Goal: Transaction & Acquisition: Book appointment/travel/reservation

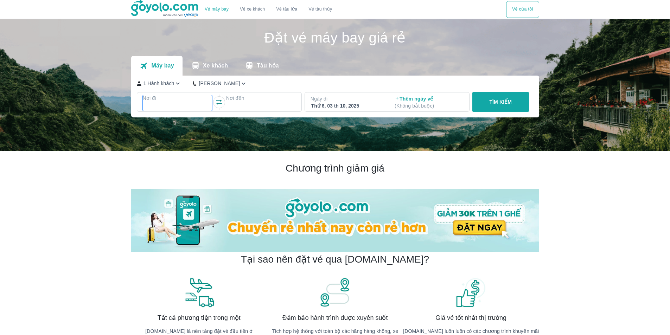
click at [199, 104] on div at bounding box center [178, 106] width 68 height 8
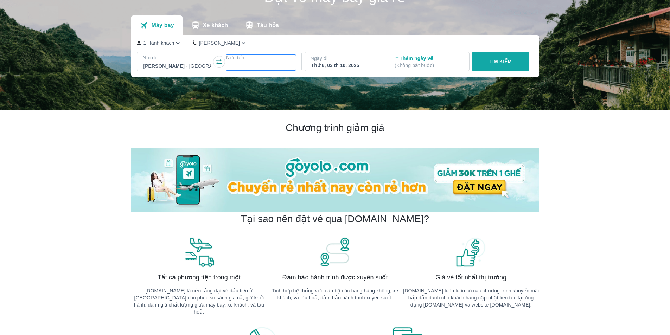
click at [251, 70] on div at bounding box center [261, 66] width 68 height 8
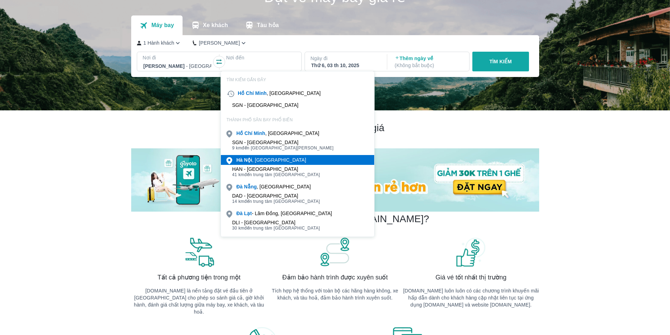
click at [259, 160] on div "Hà Nội , Việt nam" at bounding box center [271, 160] width 70 height 7
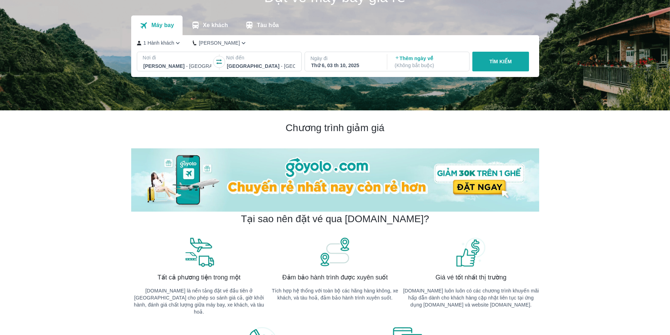
scroll to position [0, 0]
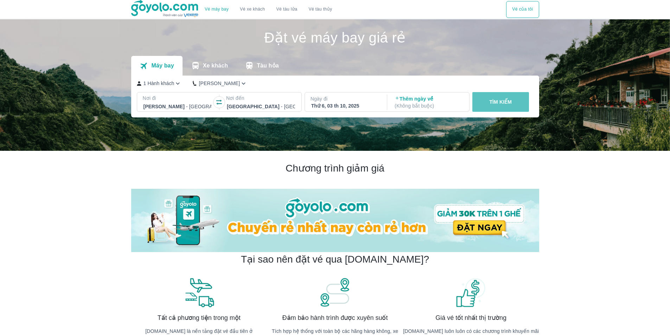
click at [507, 104] on p "TÌM KIẾM" at bounding box center [500, 102] width 23 height 7
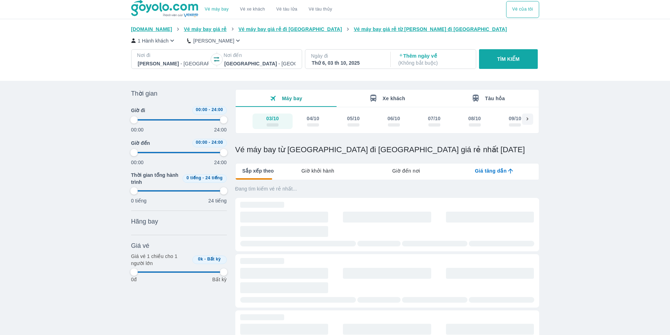
type input "97.9166666666667"
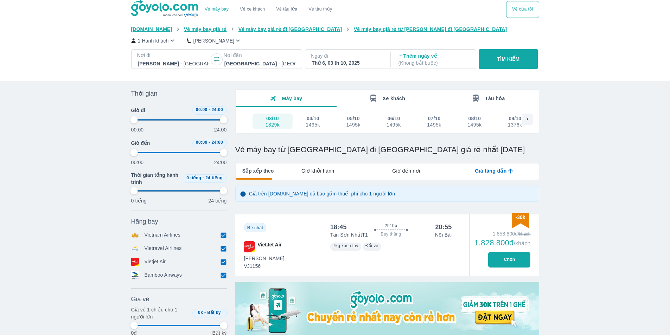
type input "97.9166666666667"
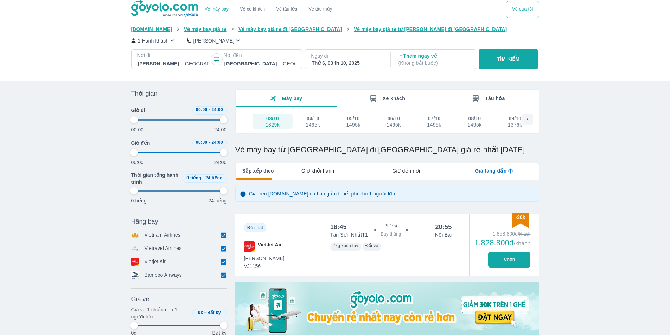
type input "97.9166666666667"
click at [315, 150] on h1 "Vé máy bay từ Hồ Chí Minh đi Hà Nội giá rẻ nhất ngày 03/10/2025" at bounding box center [387, 150] width 304 height 10
type input "97.9166666666667"
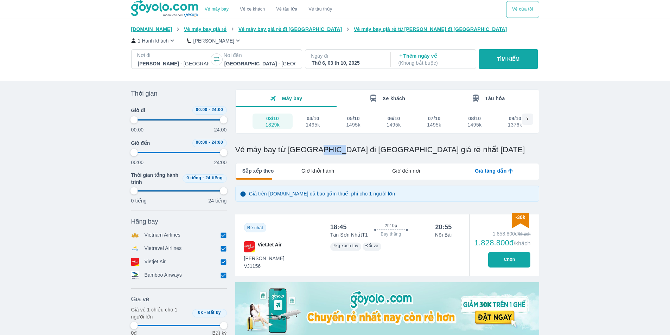
type input "97.9166666666667"
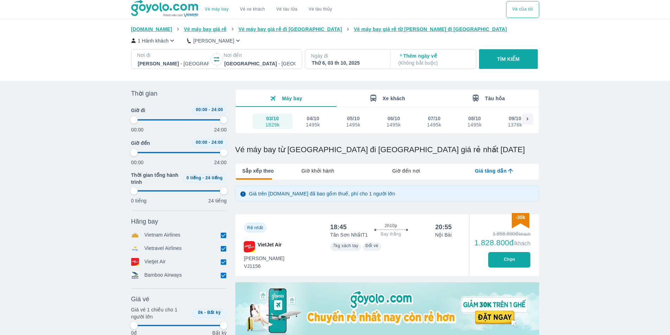
type input "97.9166666666667"
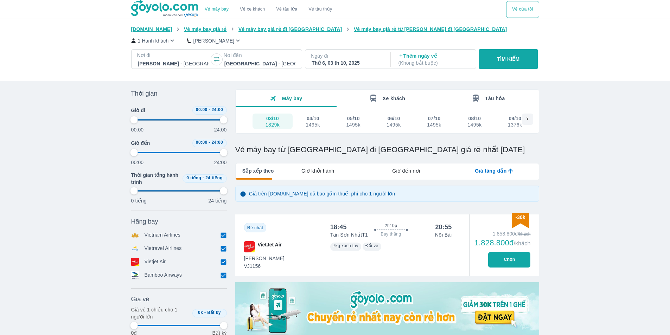
type input "97.9166666666667"
click at [527, 119] on icon at bounding box center [528, 119] width 6 height 6
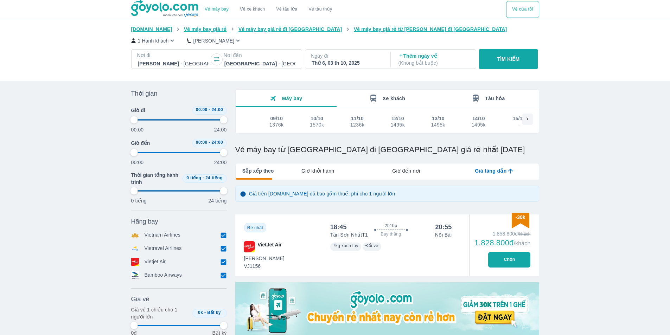
type input "97.9166666666667"
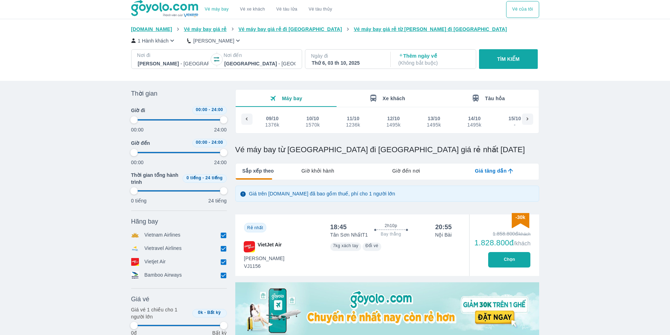
type input "97.9166666666667"
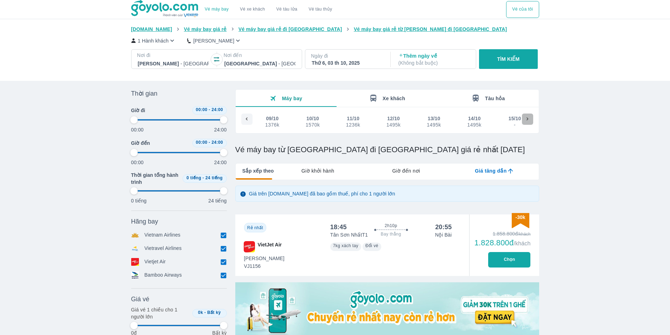
click at [529, 121] on icon at bounding box center [528, 119] width 6 height 6
type input "97.9166666666667"
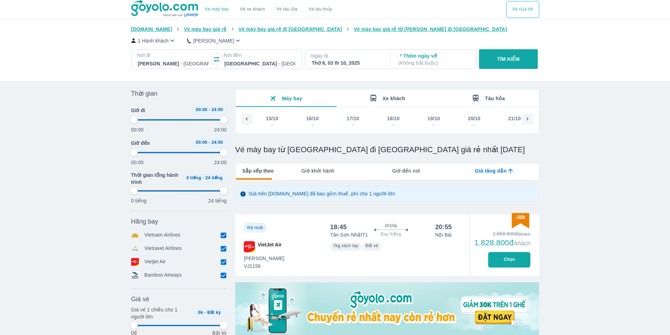
type input "97.9166666666667"
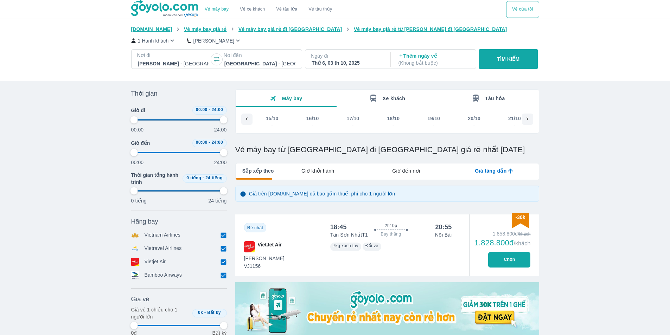
type input "97.9166666666667"
click at [320, 123] on div "16/10 -" at bounding box center [313, 121] width 16 height 13
type input "97.9166666666667"
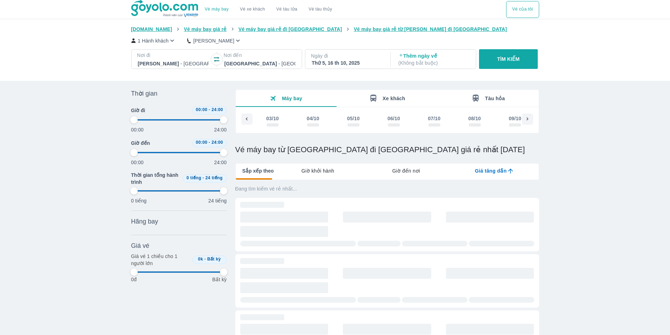
type input "97.9166666666667"
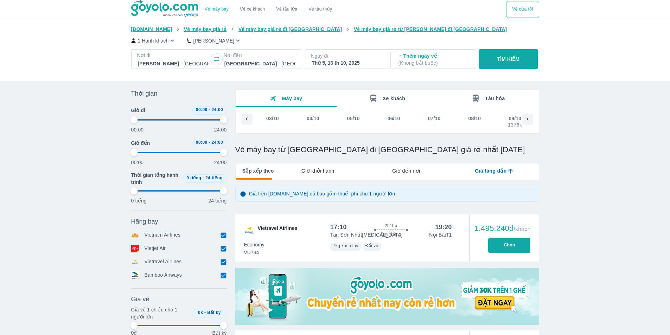
scroll to position [0, 321]
type input "97.9166666666667"
click at [330, 197] on p "Giá trên Goyolo.com đã bao gồm thuế, phí cho 1 người lớn" at bounding box center [322, 193] width 146 height 7
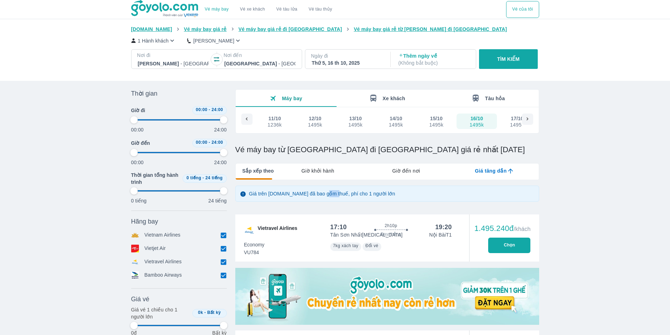
type input "97.9166666666667"
click at [330, 197] on p "Giá trên Goyolo.com đã bao gồm thuế, phí cho 1 người lớn" at bounding box center [322, 193] width 146 height 7
type input "97.9166666666667"
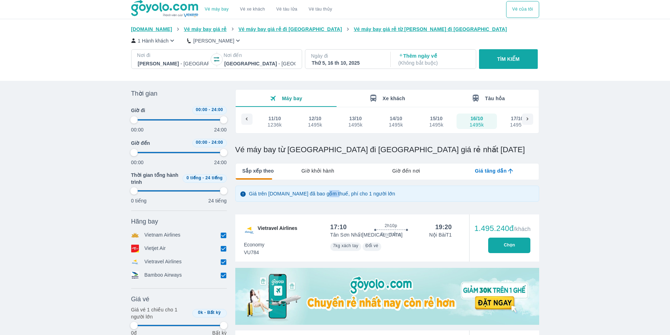
type input "97.9166666666667"
click at [330, 197] on p "Giá trên Goyolo.com đã bao gồm thuế, phí cho 1 người lớn" at bounding box center [322, 193] width 146 height 7
click at [360, 201] on div "Giá trên Goyolo.com đã bao gồm thuế, phí cho 1 người lớn" at bounding box center [387, 194] width 304 height 16
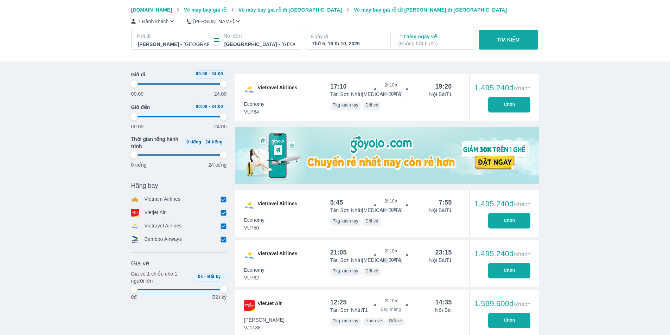
scroll to position [176, 0]
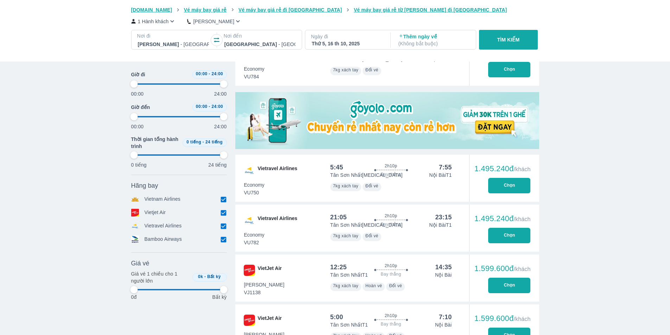
type input "97.9166666666667"
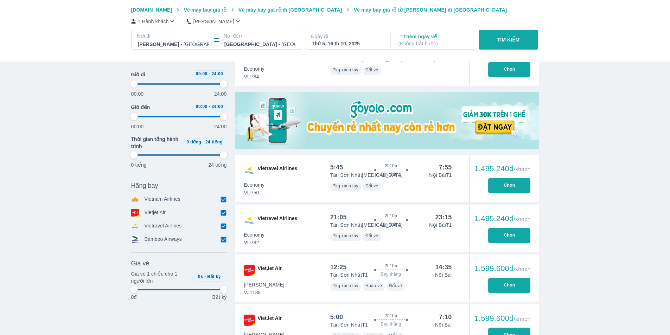
type input "97.9166666666667"
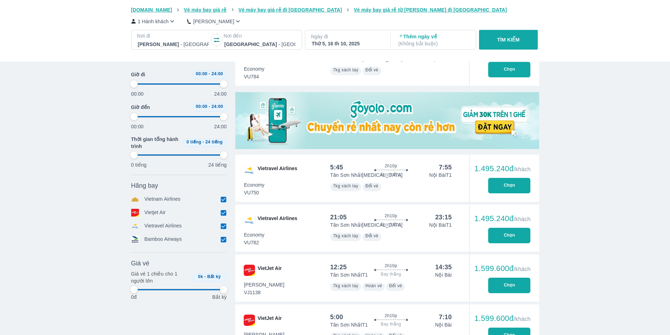
type input "97.9166666666667"
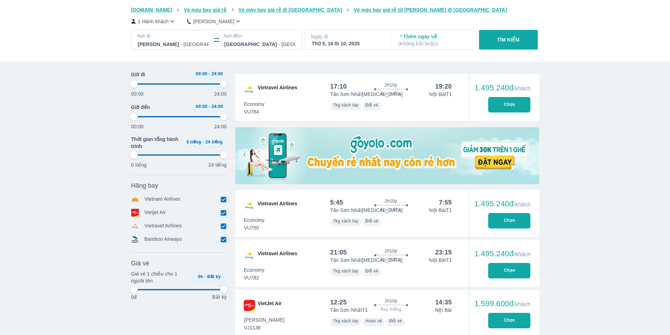
scroll to position [106, 0]
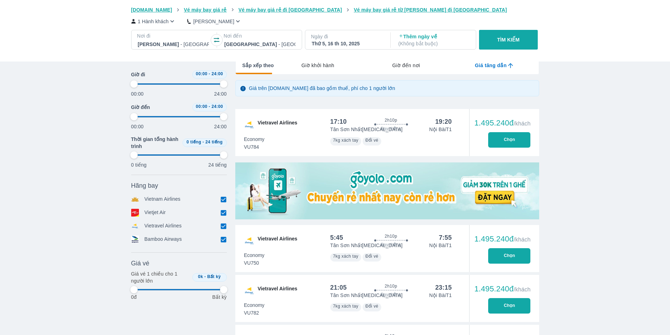
type input "97.9166666666667"
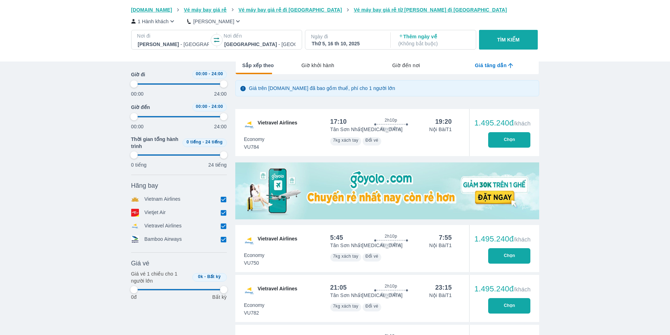
type input "97.9166666666667"
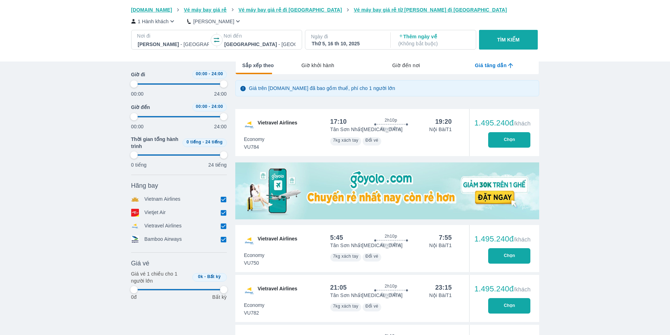
type input "97.9166666666667"
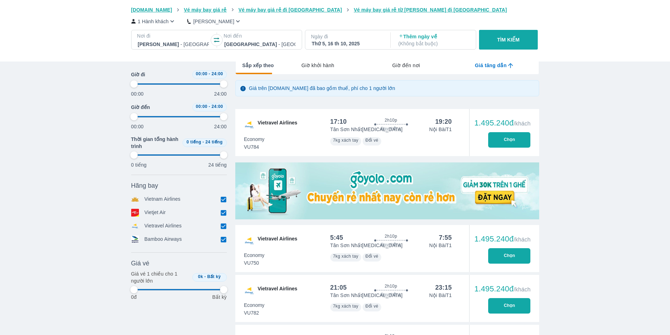
type input "97.9166666666667"
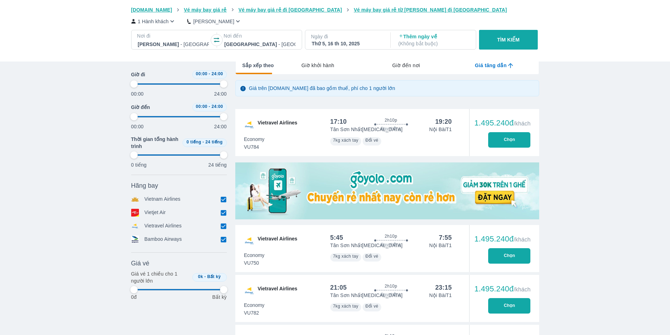
type input "97.9166666666667"
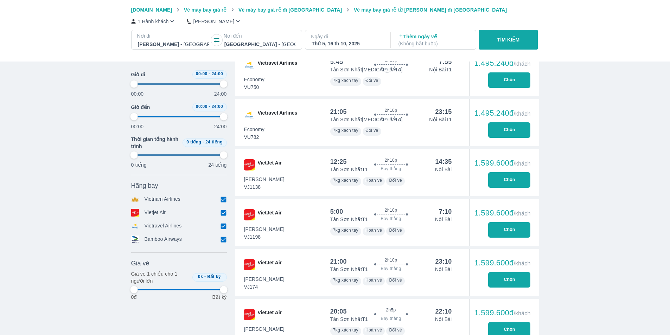
scroll to position [317, 0]
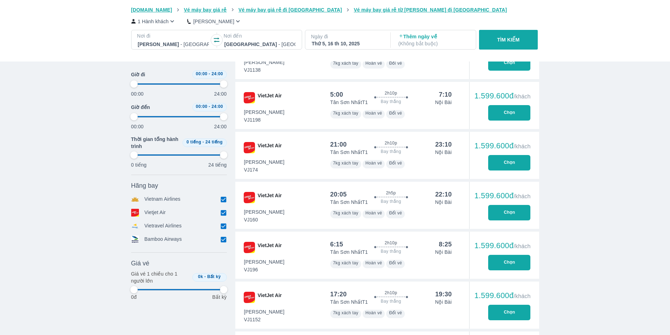
type input "97.9166666666667"
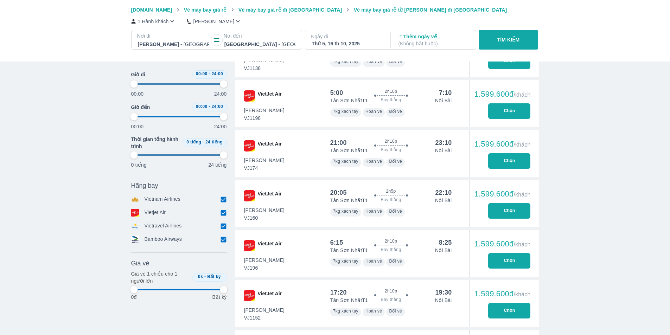
type input "97.9166666666667"
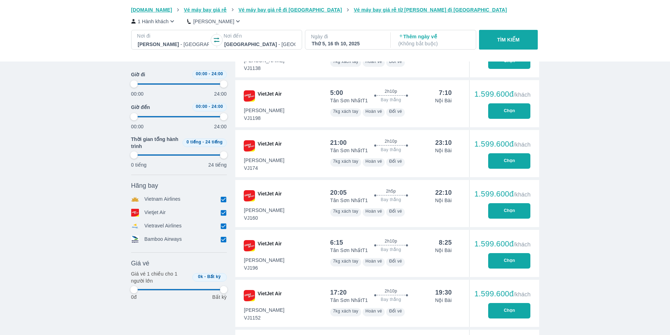
type input "97.9166666666667"
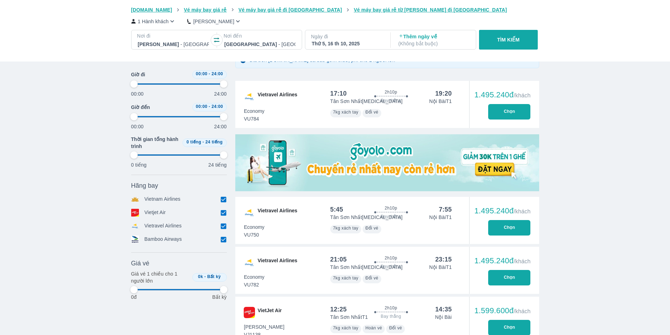
type input "97.9166666666667"
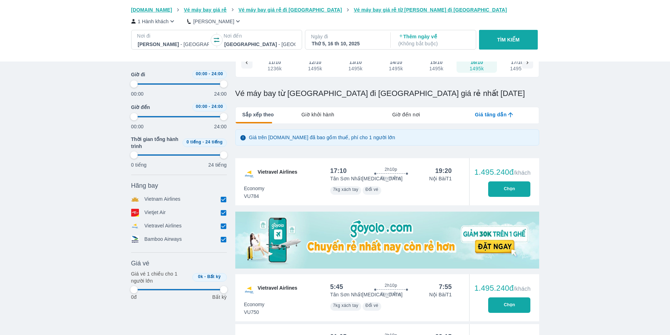
type input "97.9166666666667"
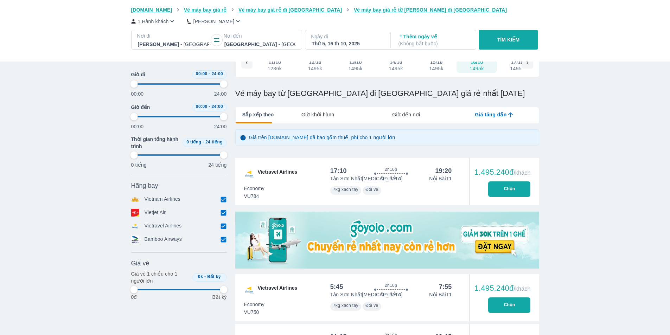
type input "97.9166666666667"
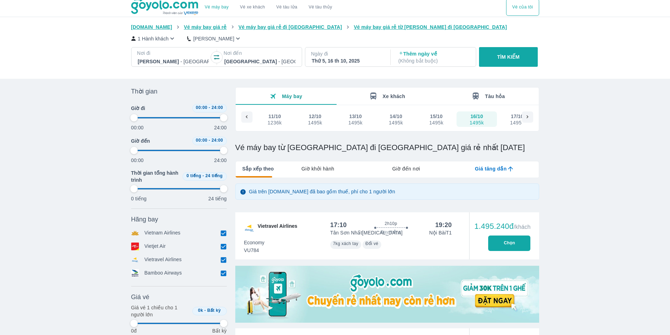
scroll to position [1, 0]
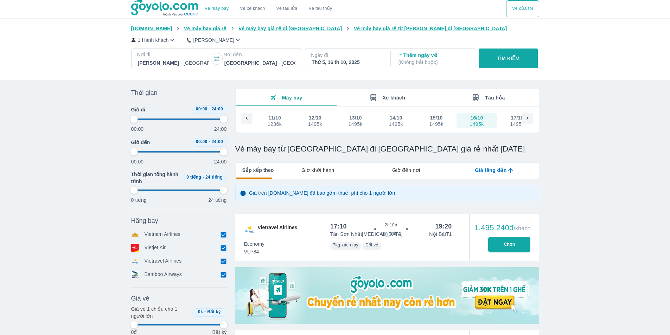
type input "97.9166666666667"
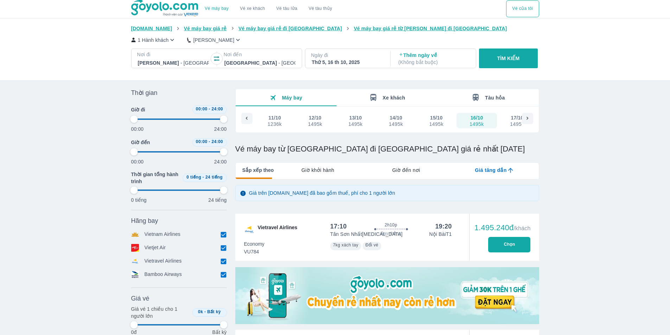
type input "97.9166666666667"
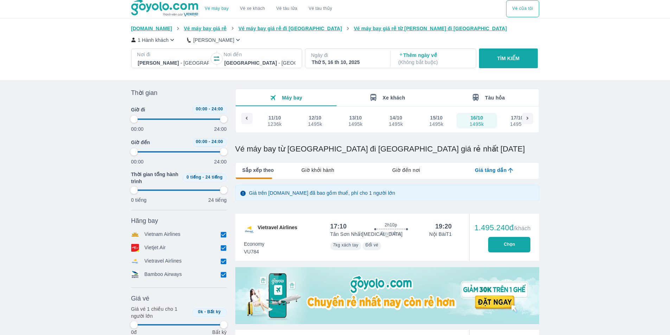
type input "97.9166666666667"
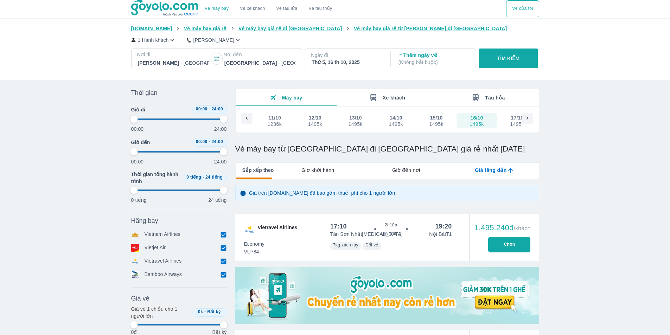
type input "97.9166666666667"
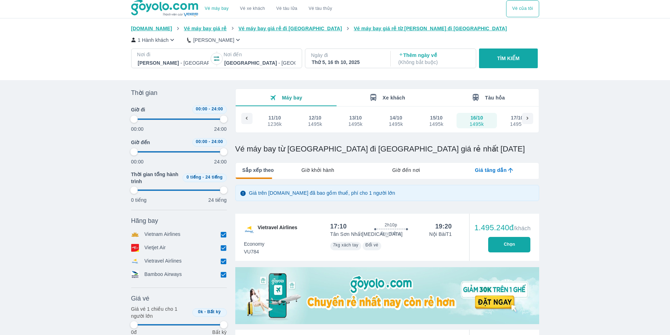
type input "97.9166666666667"
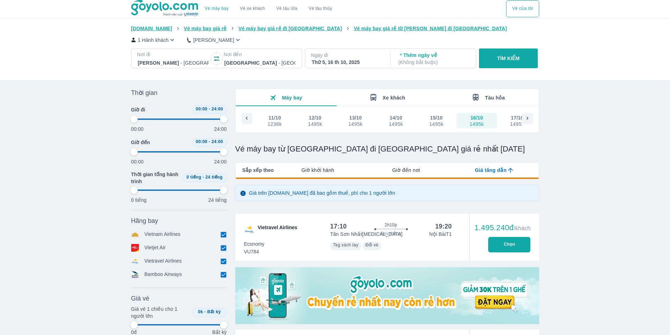
type input "97.9166666666667"
